Goal: Task Accomplishment & Management: Use online tool/utility

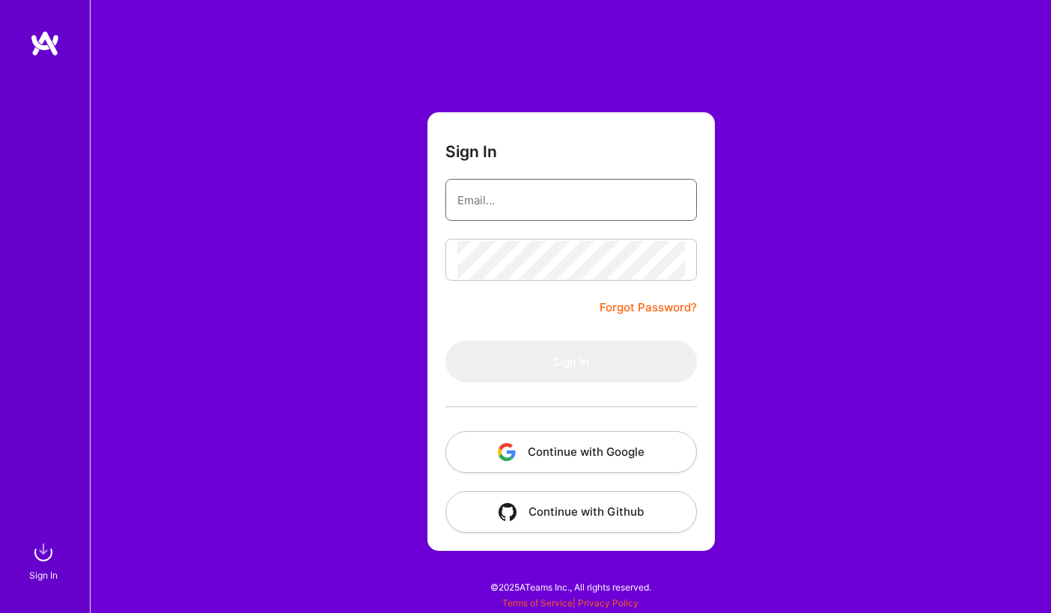
type input "[EMAIL_ADDRESS][DOMAIN_NAME]"
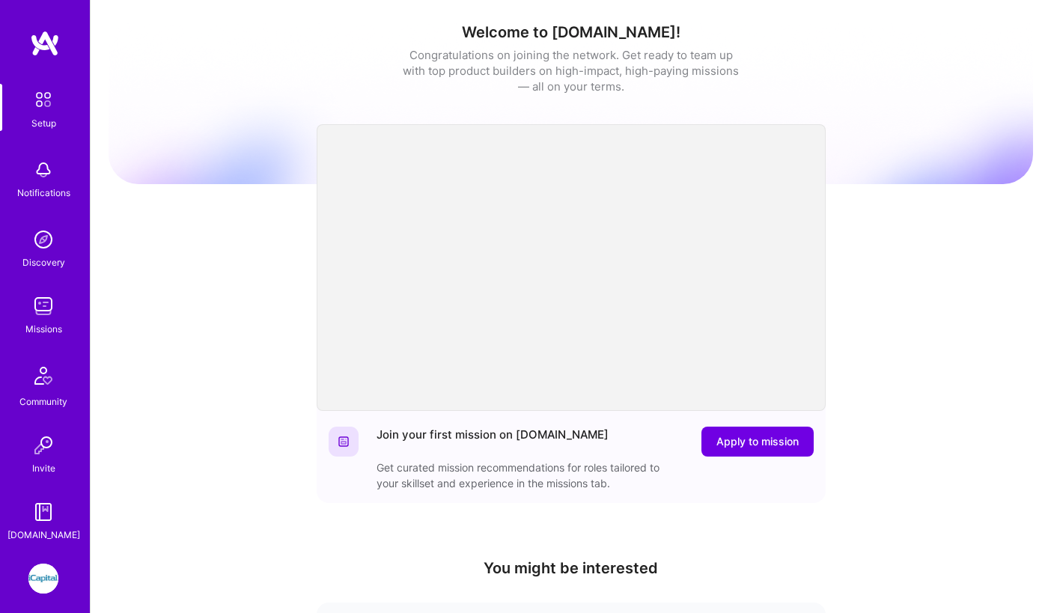
click at [48, 573] on img at bounding box center [43, 579] width 30 height 30
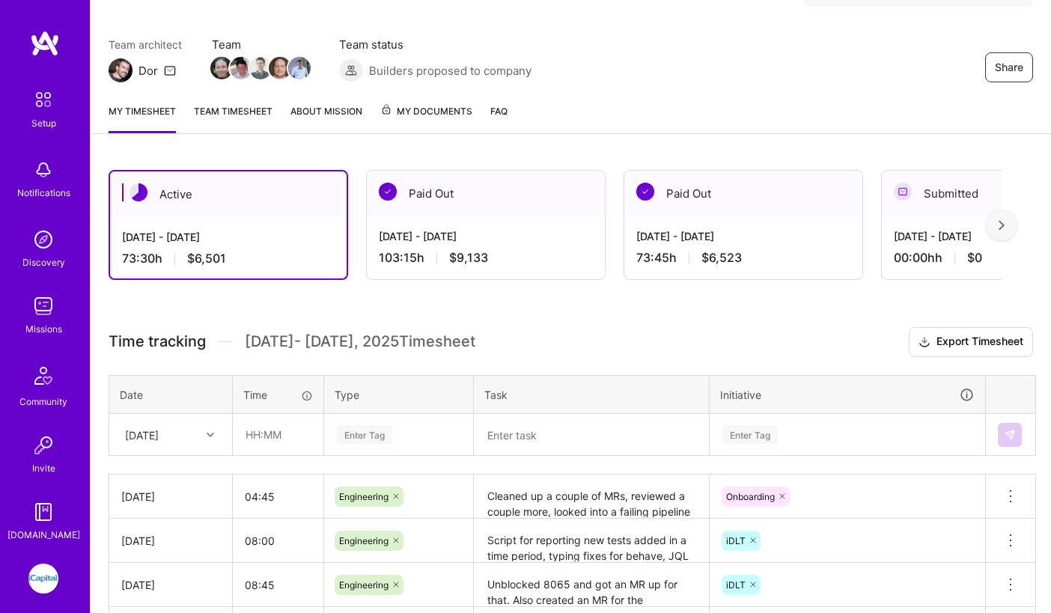
scroll to position [107, 0]
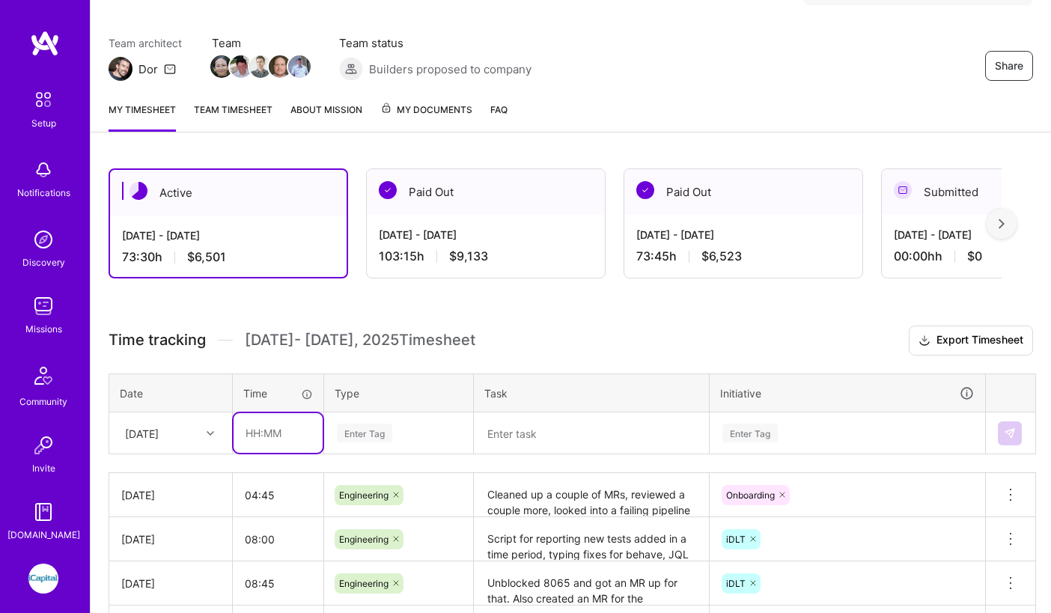
click at [255, 435] on input "text" at bounding box center [278, 433] width 89 height 40
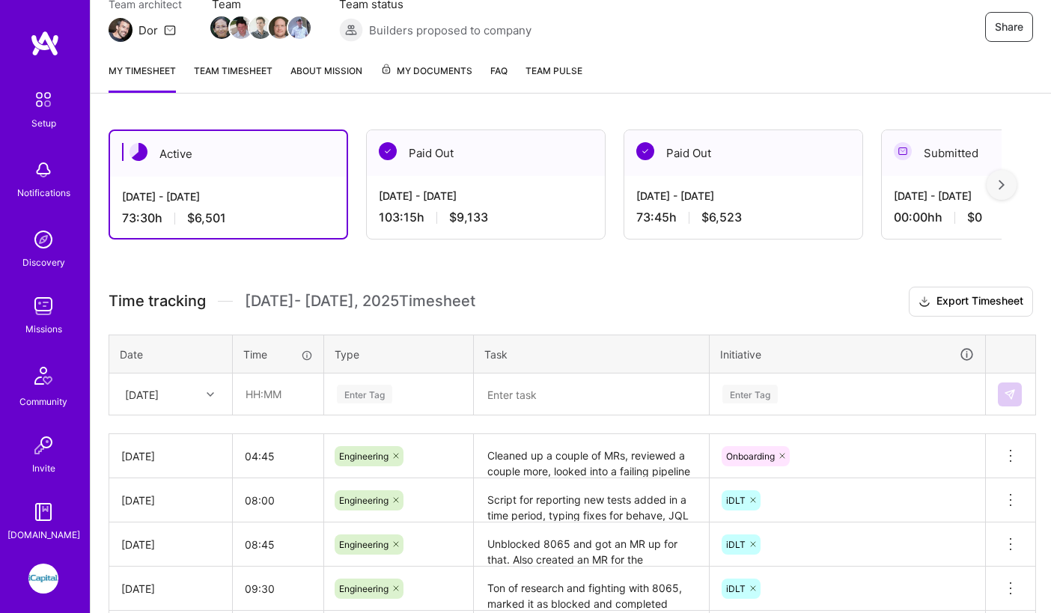
scroll to position [264, 0]
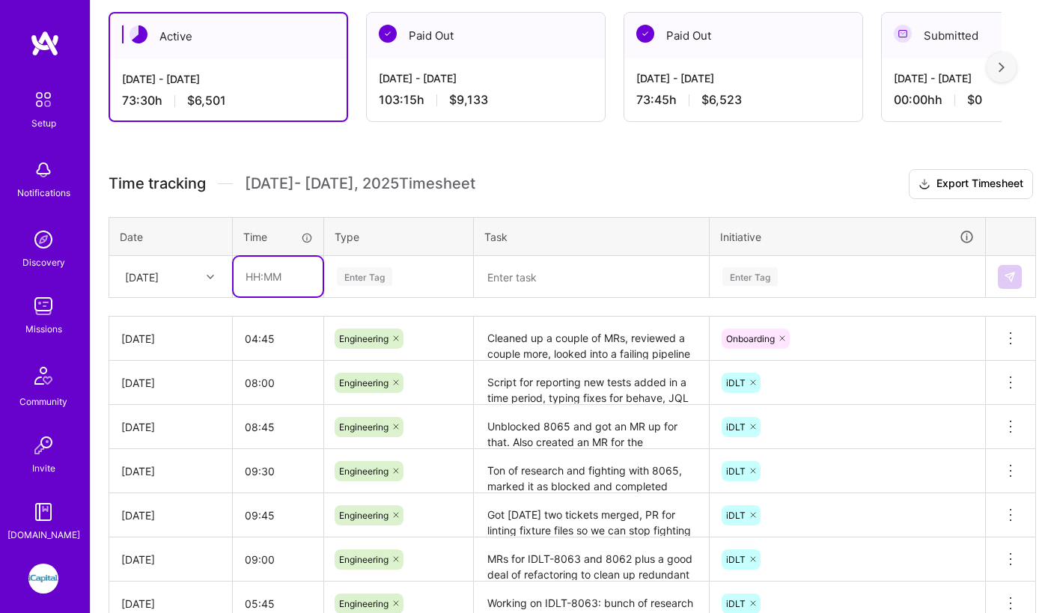
click at [270, 280] on input "text" at bounding box center [278, 277] width 89 height 40
type input "09:00"
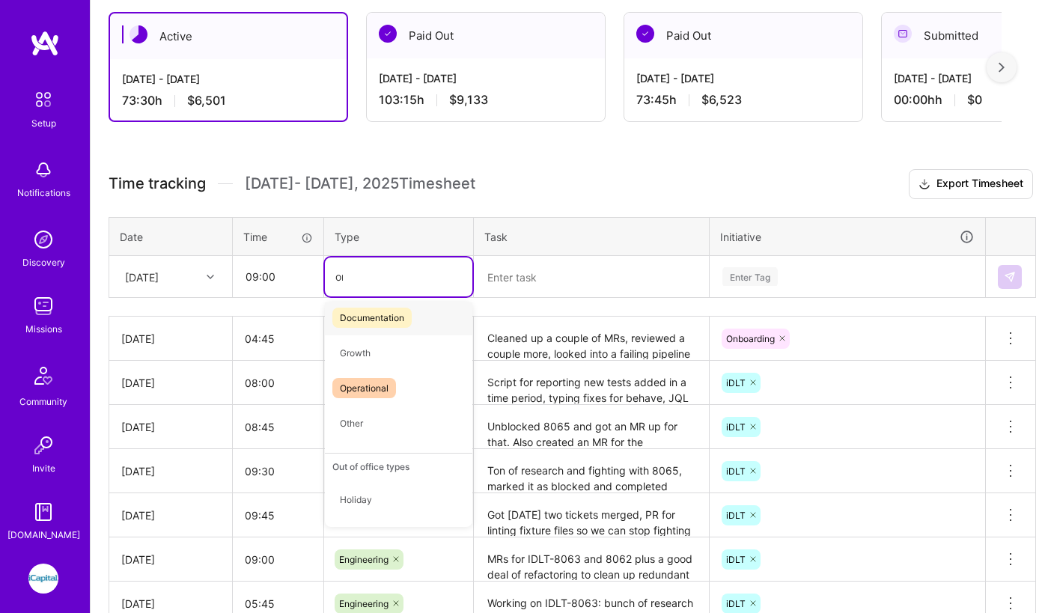
scroll to position [0, 0]
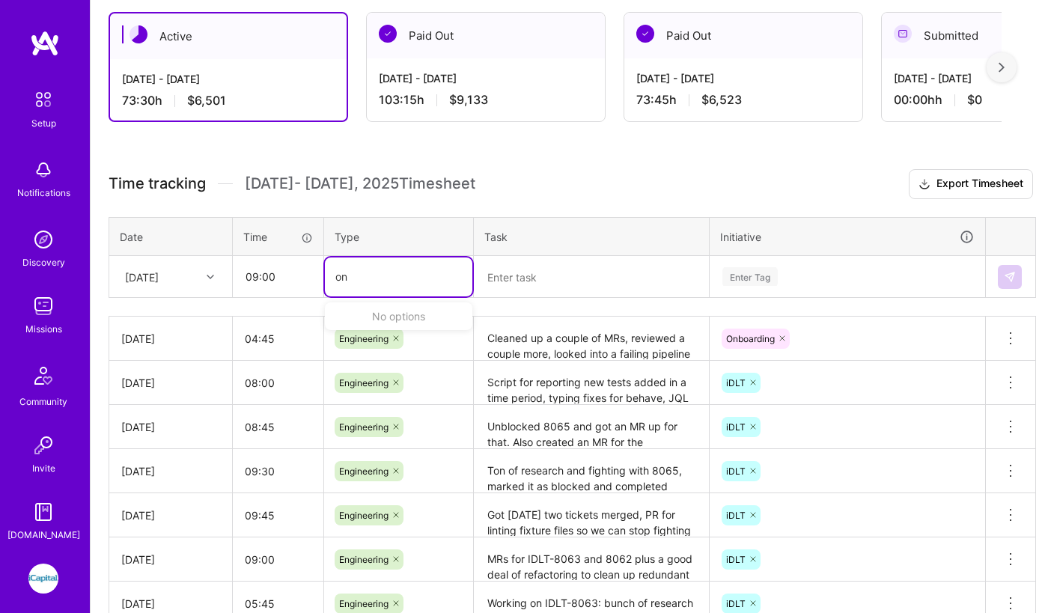
type input "o"
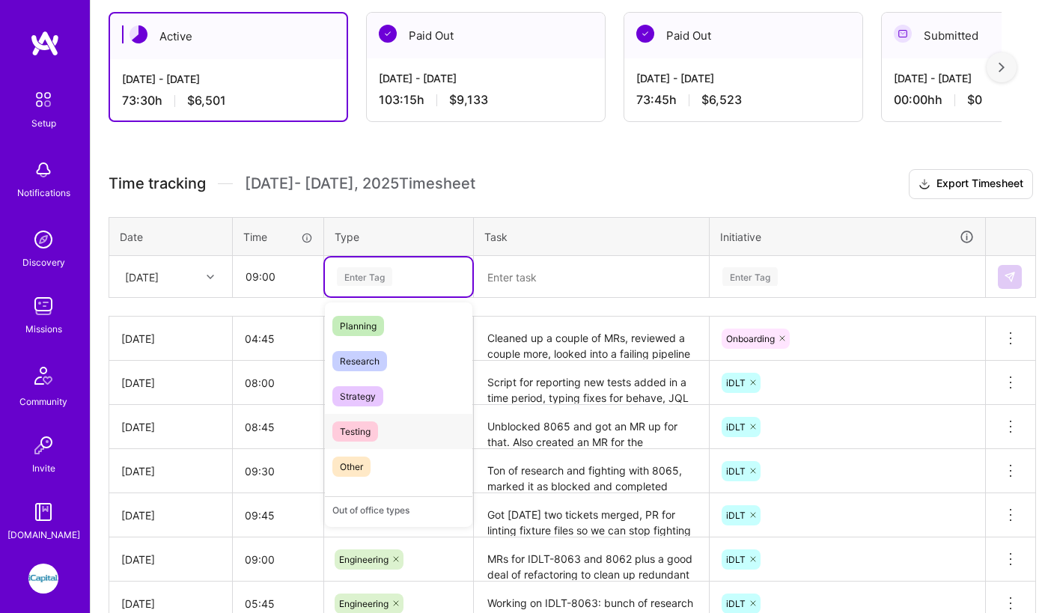
scroll to position [317, 0]
click at [354, 453] on div "Other" at bounding box center [398, 465] width 147 height 35
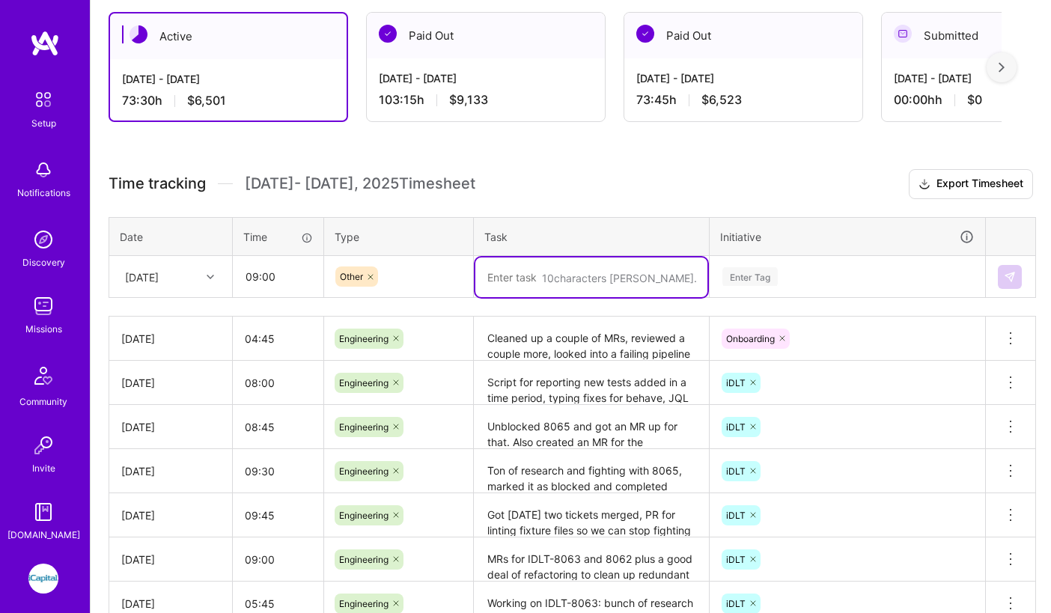
click at [520, 284] on textarea at bounding box center [591, 278] width 232 height 40
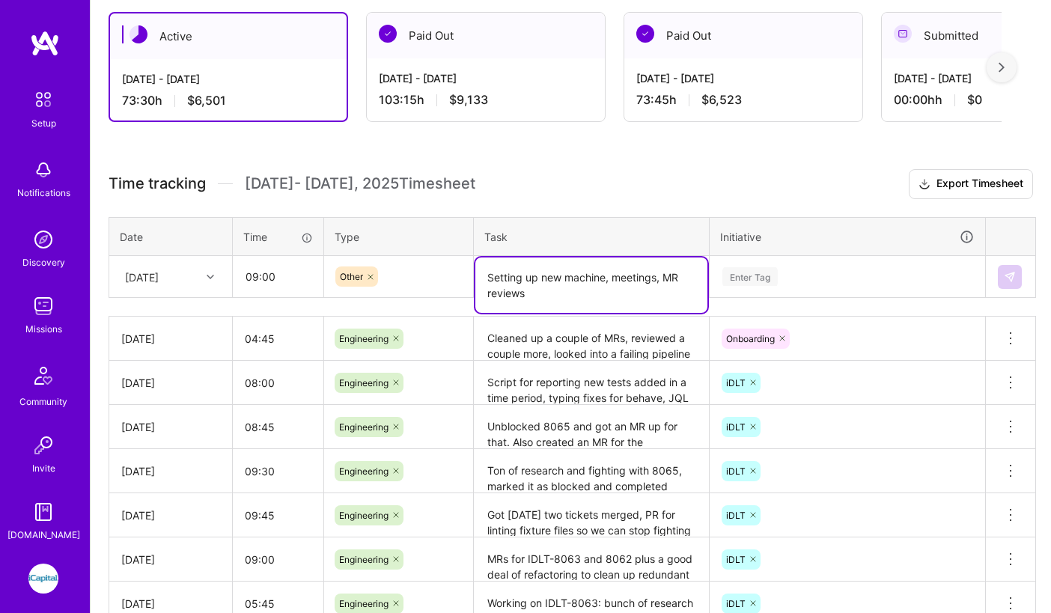
type textarea "Setting up new machine, meetings, MR reviews"
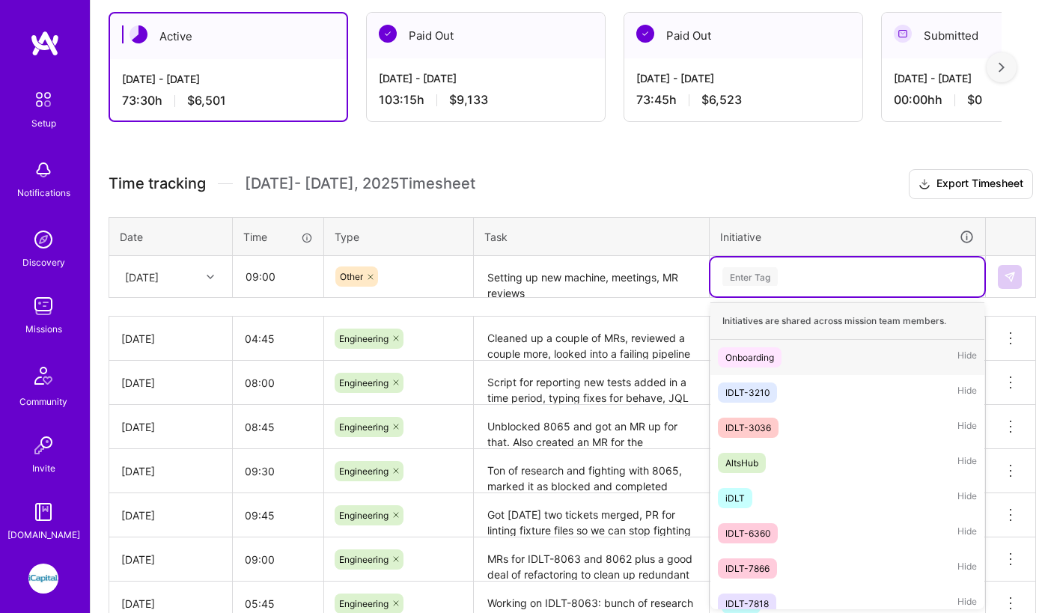
click at [747, 352] on div "Onboarding" at bounding box center [749, 358] width 49 height 16
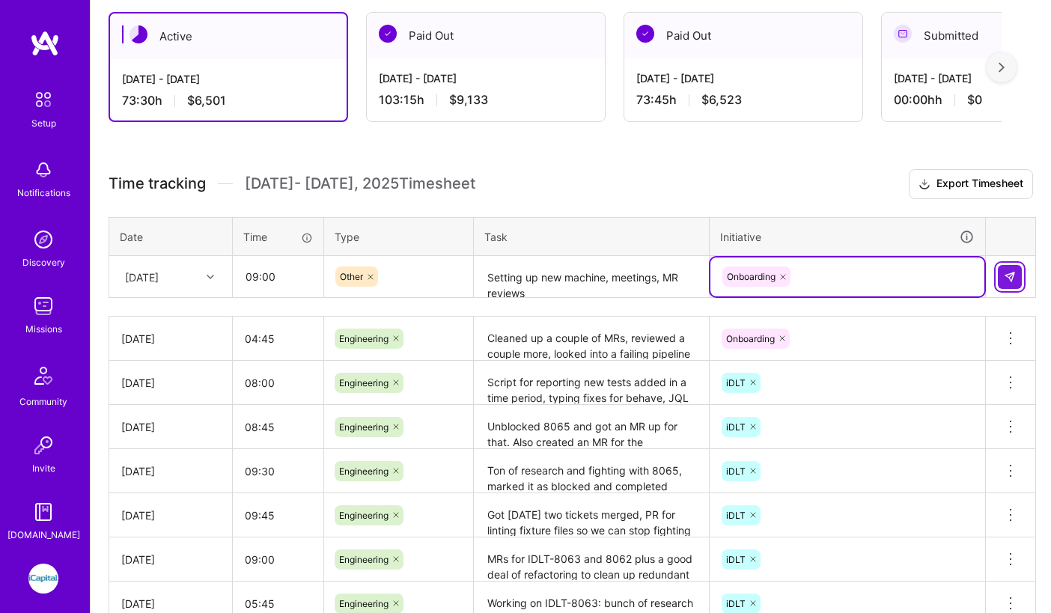
click at [1010, 279] on img at bounding box center [1010, 277] width 12 height 12
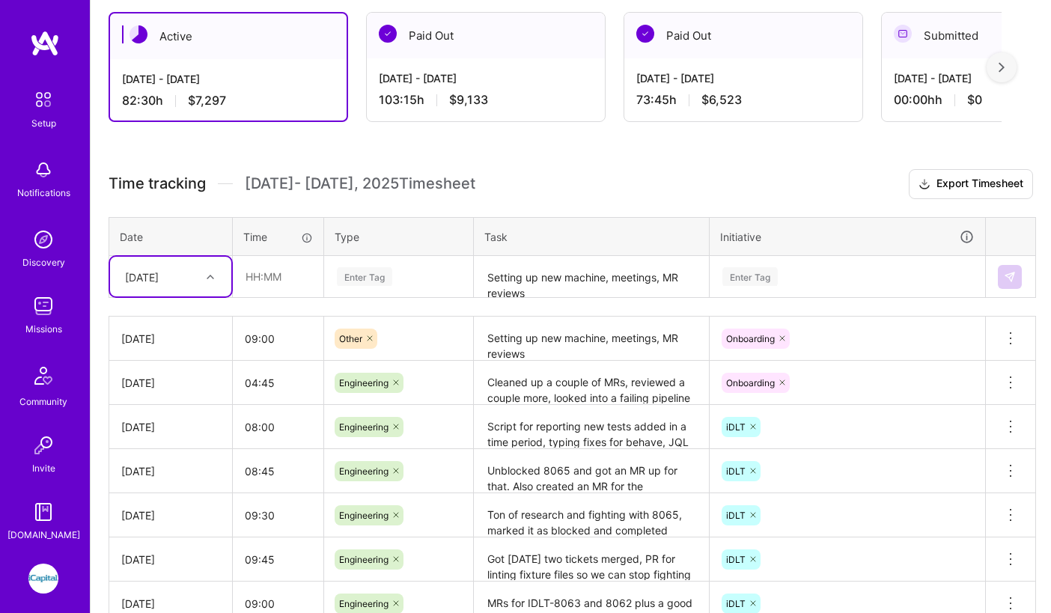
scroll to position [293, 0]
